Goal: Information Seeking & Learning: Learn about a topic

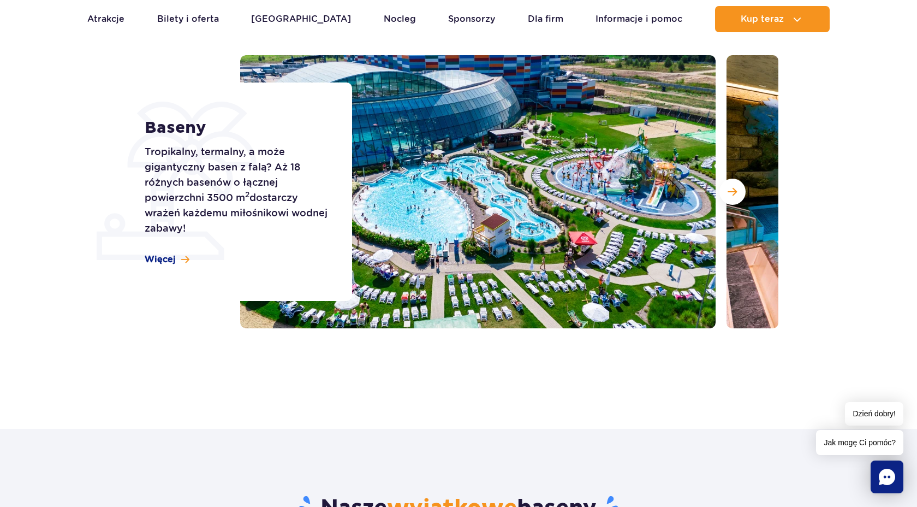
scroll to position [122, 0]
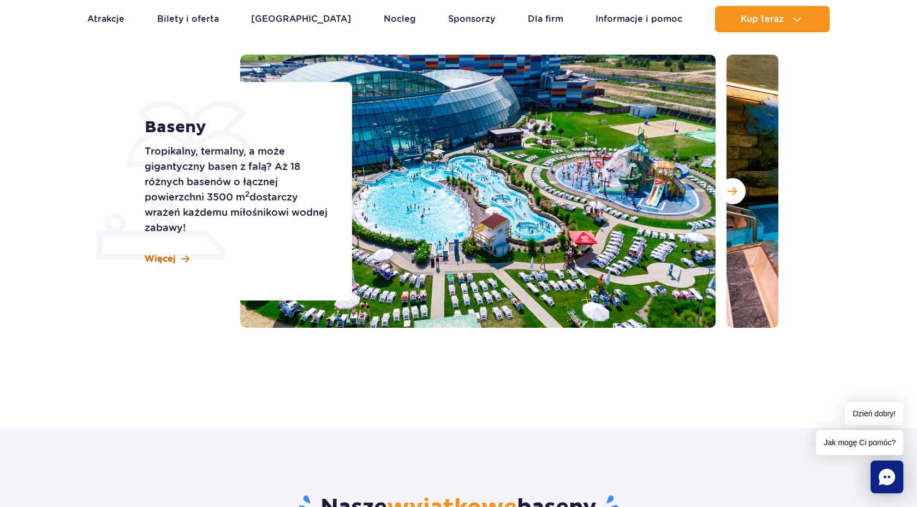
click at [167, 263] on span "Więcej" at bounding box center [160, 259] width 31 height 12
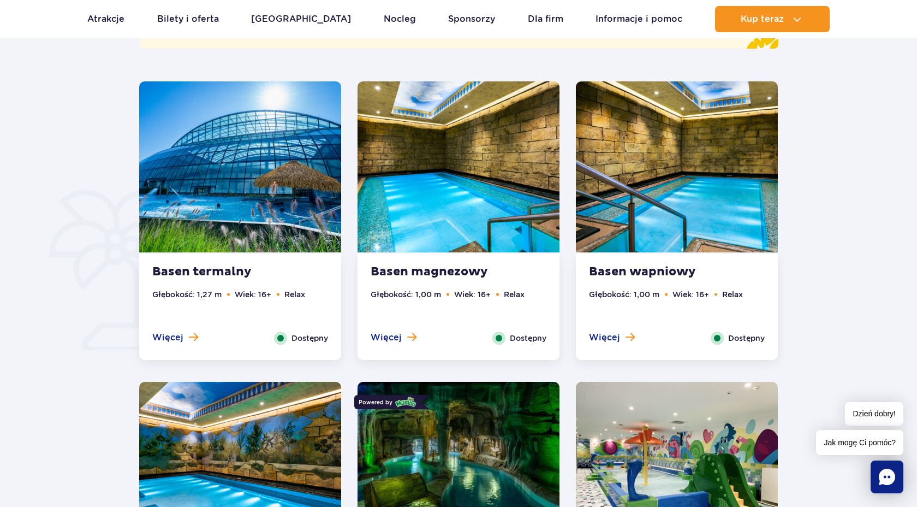
scroll to position [697, 0]
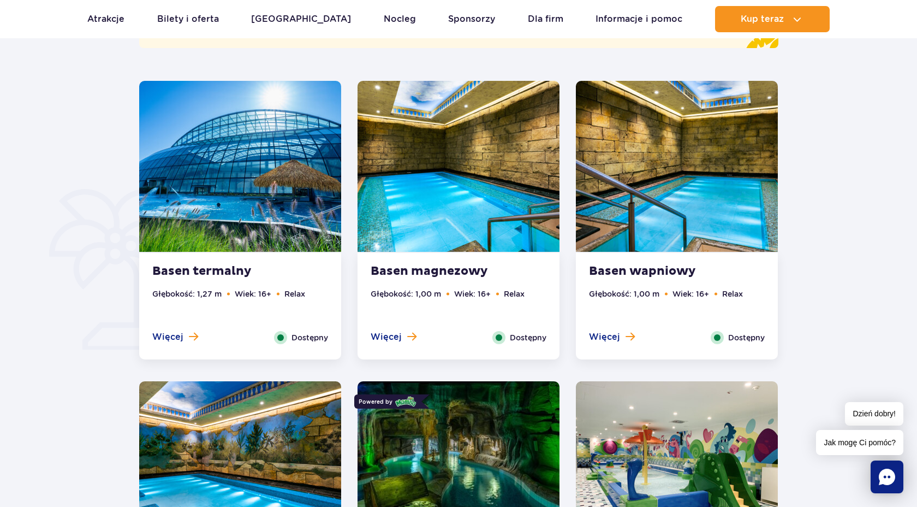
click at [458, 269] on strong "Basen magnezowy" at bounding box center [437, 271] width 132 height 15
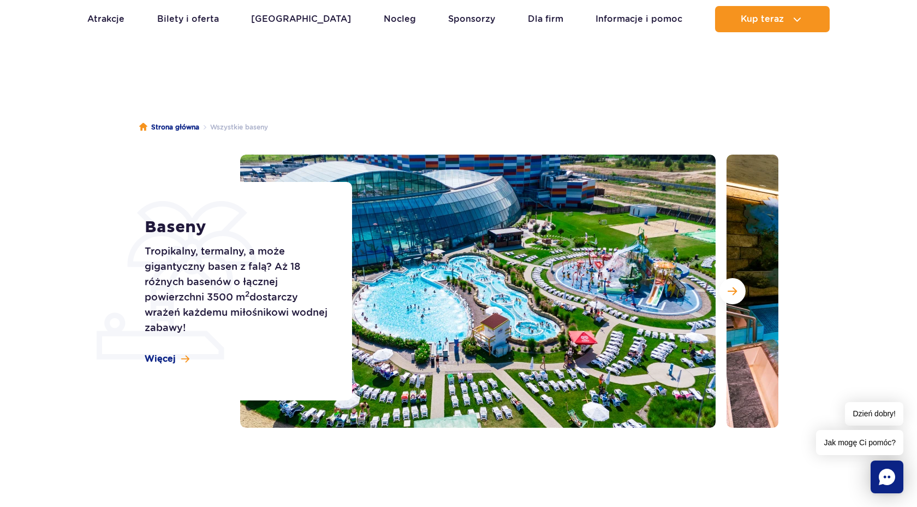
scroll to position [0, 0]
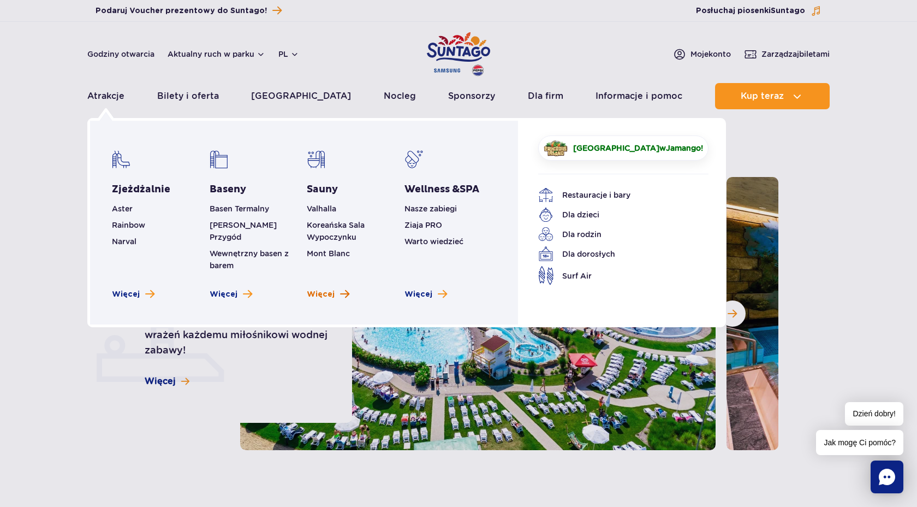
click at [328, 289] on span "Więcej" at bounding box center [321, 294] width 28 height 11
click at [224, 289] on span "Więcej" at bounding box center [224, 294] width 28 height 11
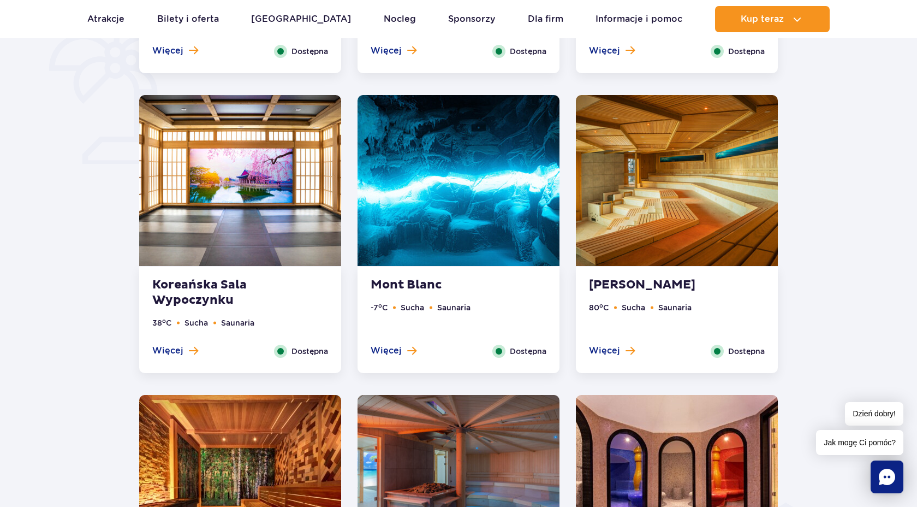
scroll to position [885, 0]
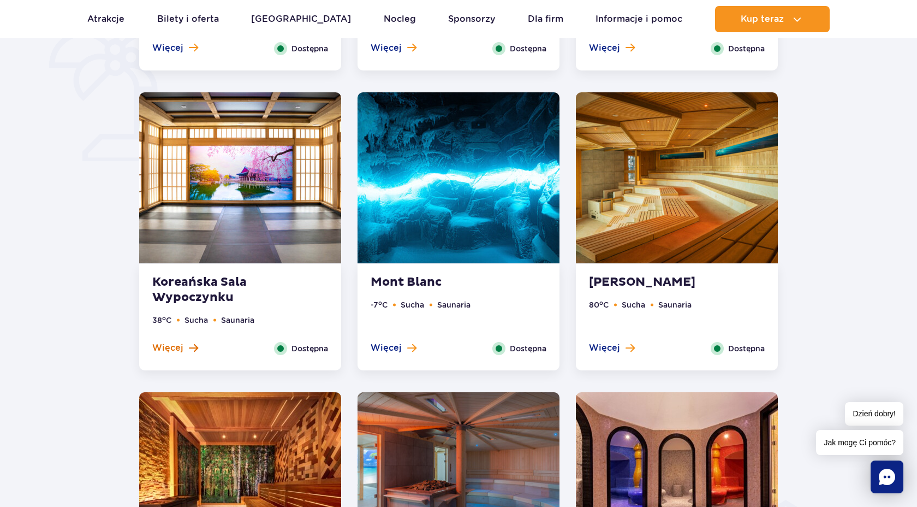
click at [180, 348] on span "Więcej" at bounding box center [167, 348] width 31 height 12
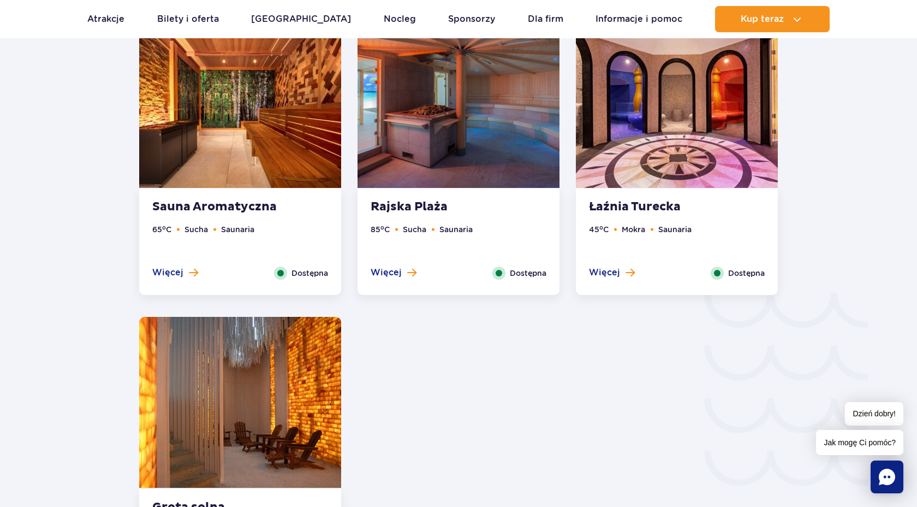
scroll to position [1577, 0]
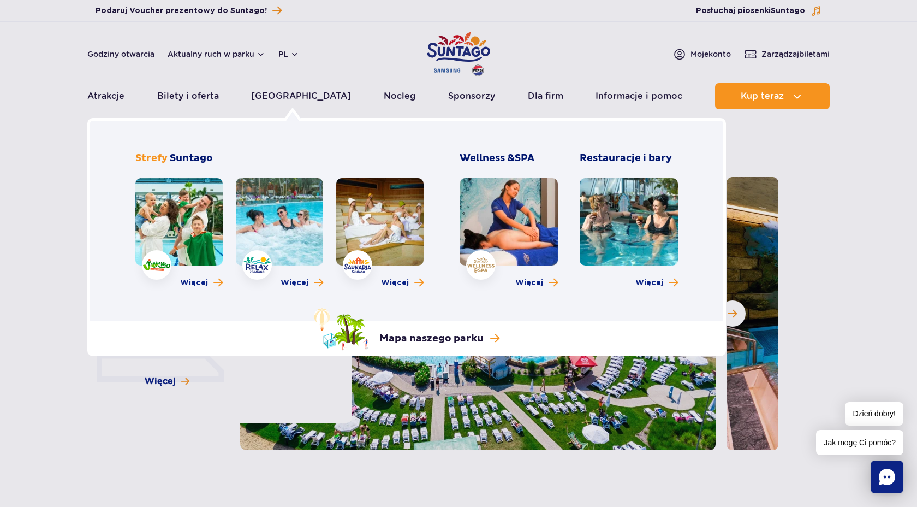
click at [615, 219] on link at bounding box center [629, 221] width 98 height 87
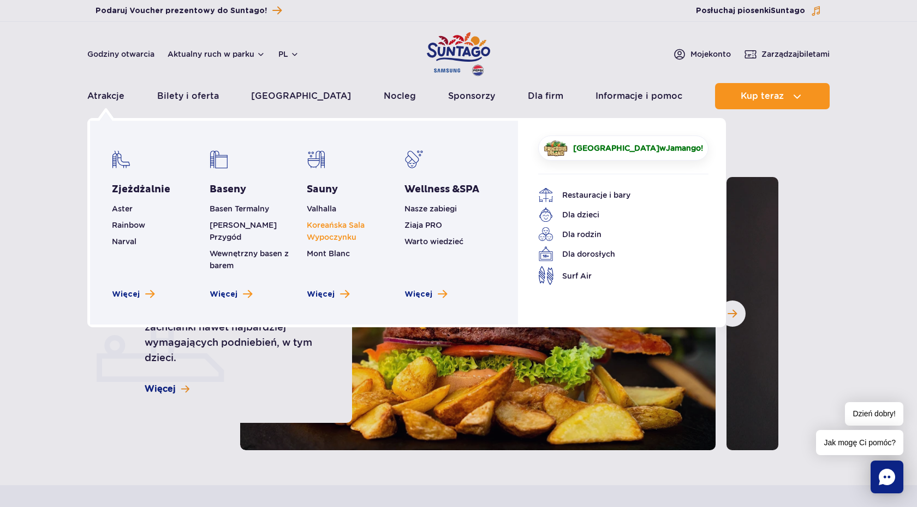
click at [342, 225] on link "Koreańska Sala Wypoczynku" at bounding box center [336, 231] width 58 height 21
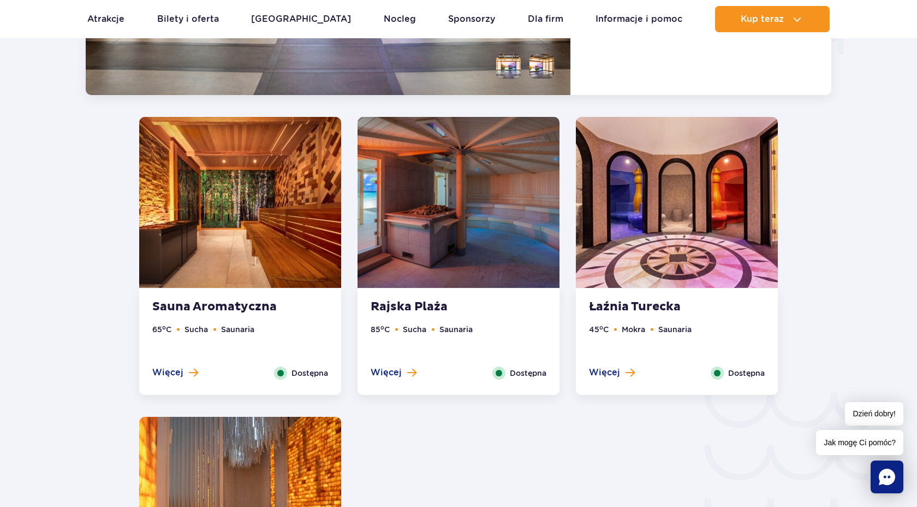
scroll to position [1492, 0]
click at [656, 216] on img at bounding box center [677, 201] width 202 height 171
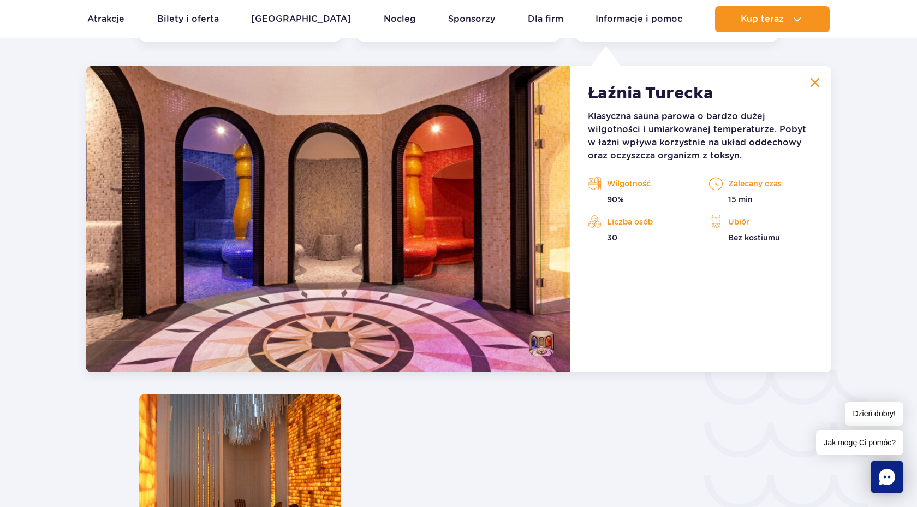
scroll to position [1515, 0]
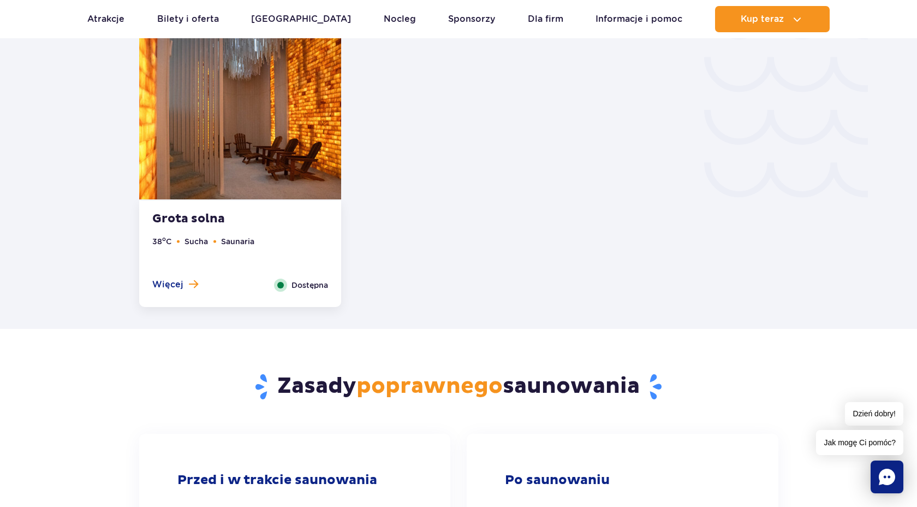
click at [265, 133] on img at bounding box center [240, 113] width 202 height 171
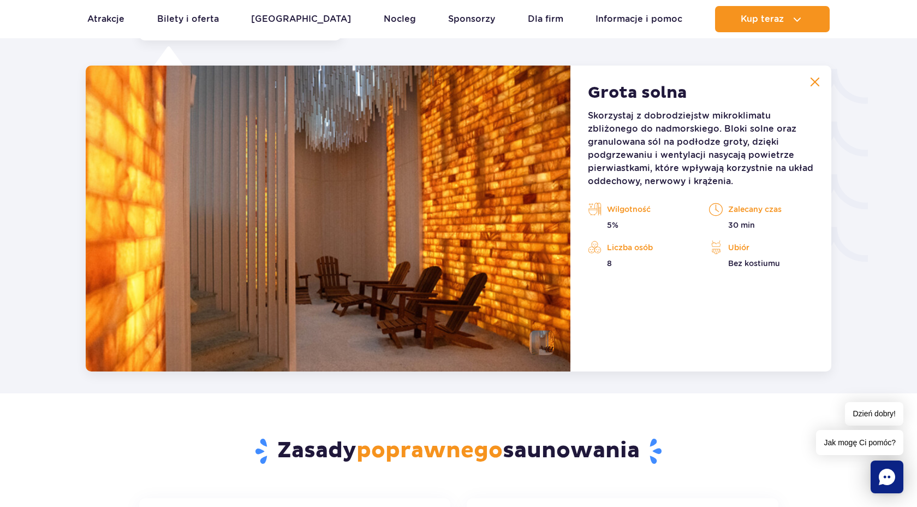
scroll to position [1814, 0]
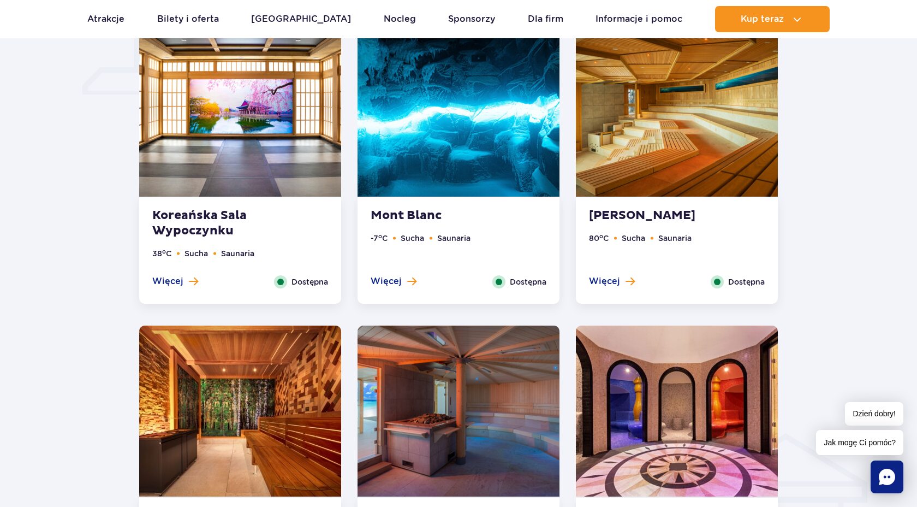
click at [431, 112] on img at bounding box center [459, 111] width 202 height 171
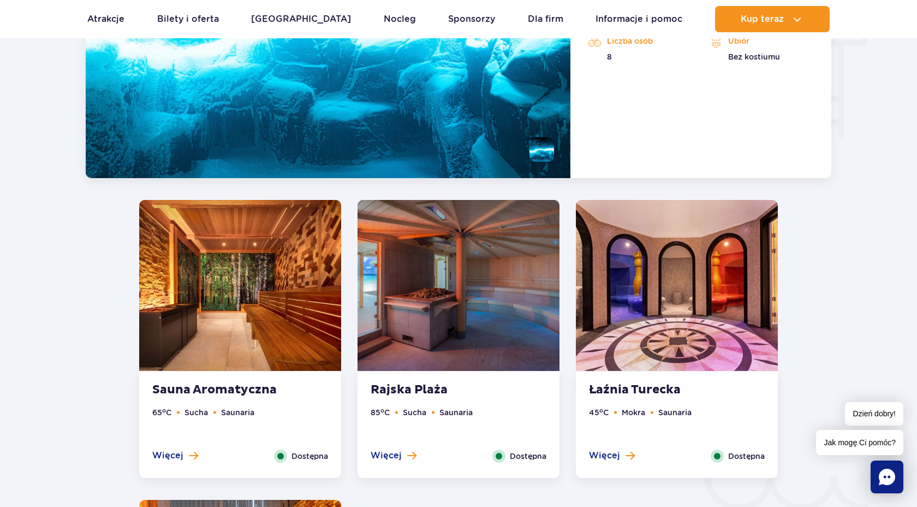
scroll to position [1435, 0]
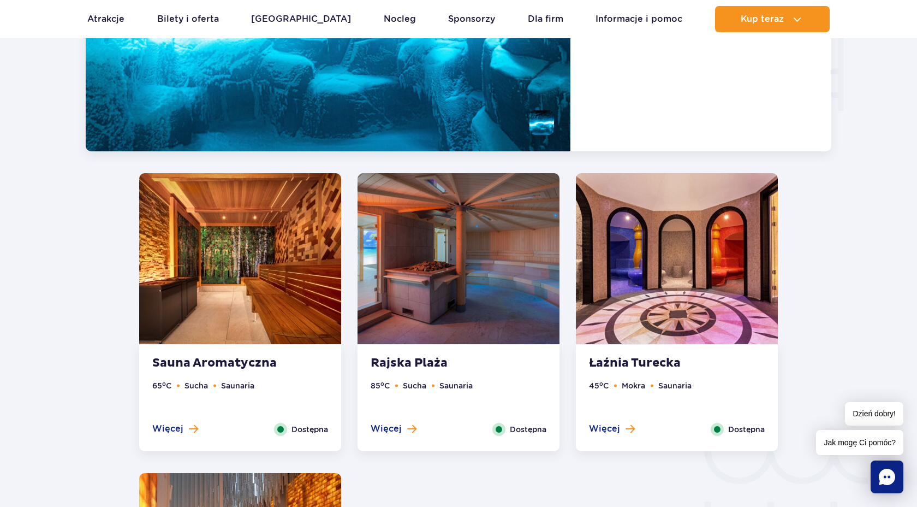
click at [175, 258] on img at bounding box center [240, 258] width 202 height 171
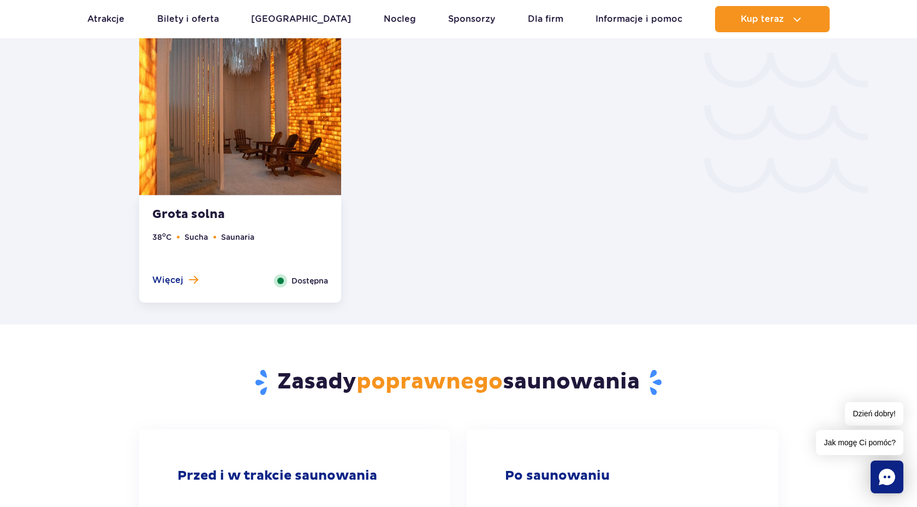
scroll to position [1892, 0]
